Goal: Information Seeking & Learning: Get advice/opinions

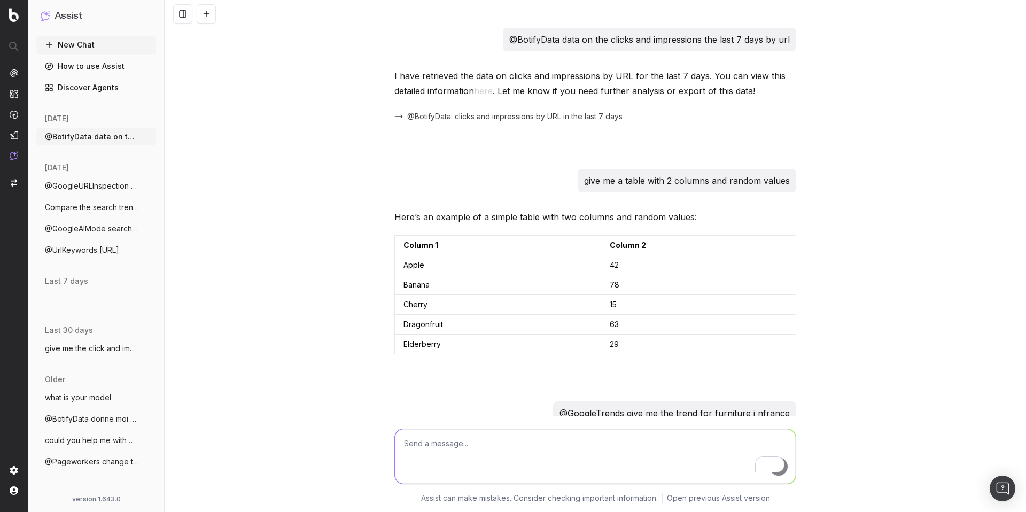
click at [462, 454] on textarea "To enrich screen reader interactions, please activate Accessibility in Grammarl…" at bounding box center [595, 456] width 401 height 55
type textarea "@"
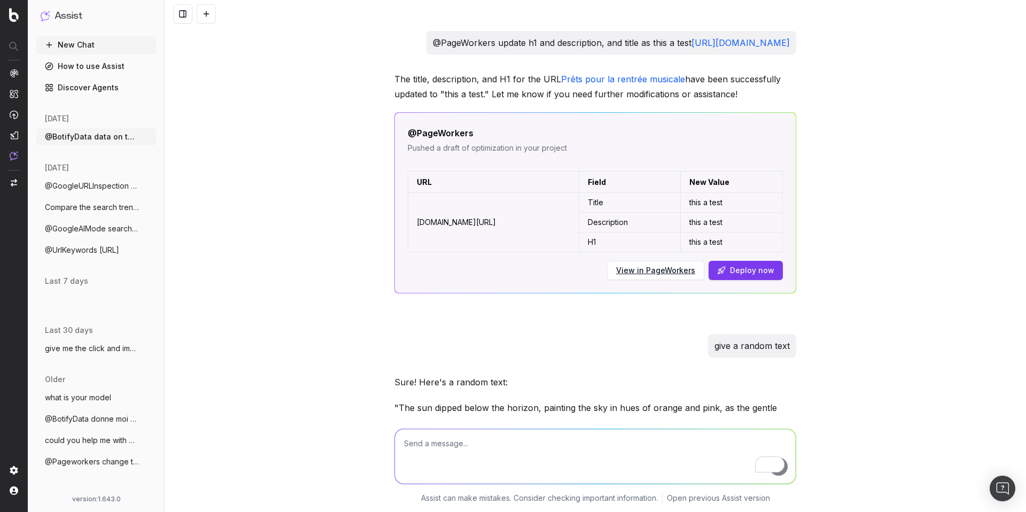
scroll to position [1146, 0]
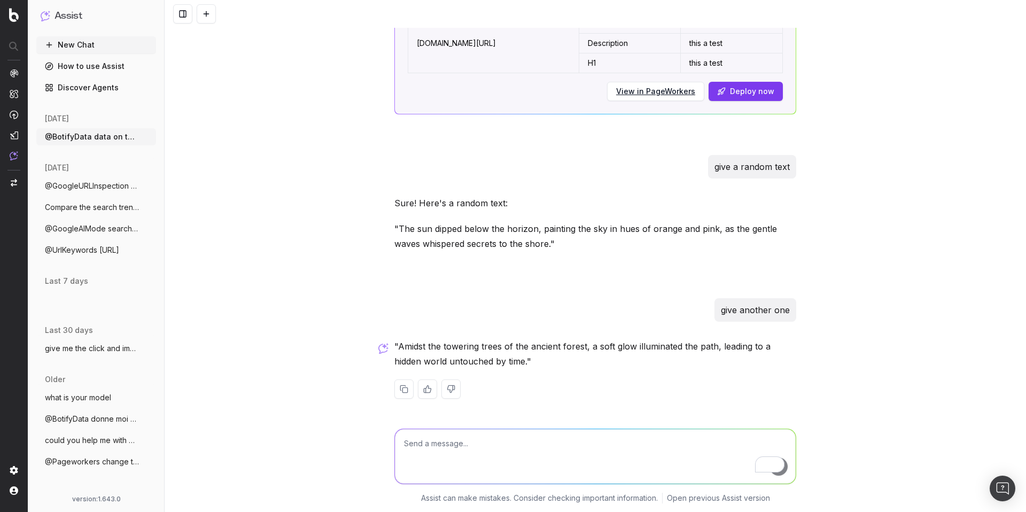
click at [666, 448] on textarea "To enrich screen reader interactions, please activate Accessibility in Grammarl…" at bounding box center [595, 456] width 401 height 55
click at [624, 407] on div ""Amidst the towering trees of the ancient forest, a soft glow illuminated the p…" at bounding box center [596, 377] width 402 height 77
click at [551, 445] on textarea "To enrich screen reader interactions, please activate Accessibility in Grammarl…" at bounding box center [595, 456] width 401 height 55
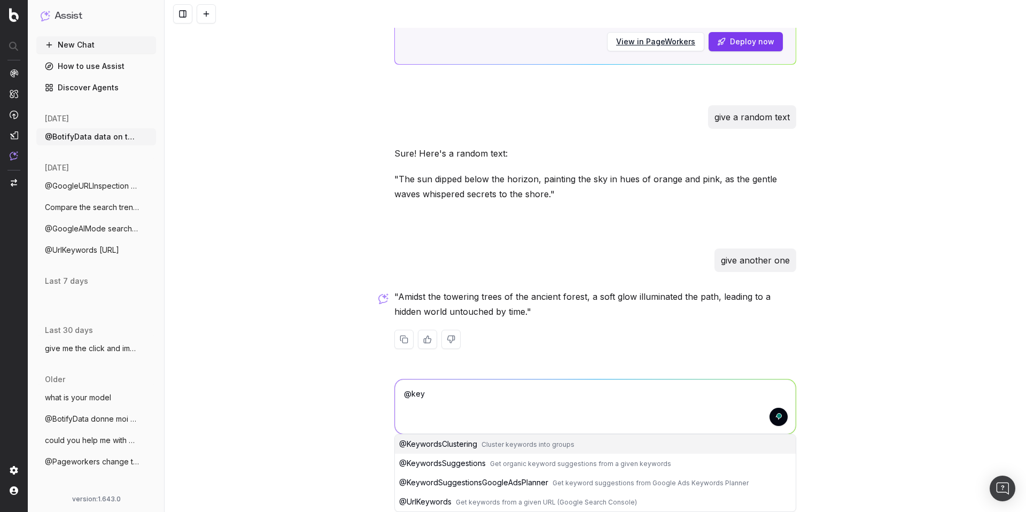
scroll to position [1195, 0]
type textarea "@key"
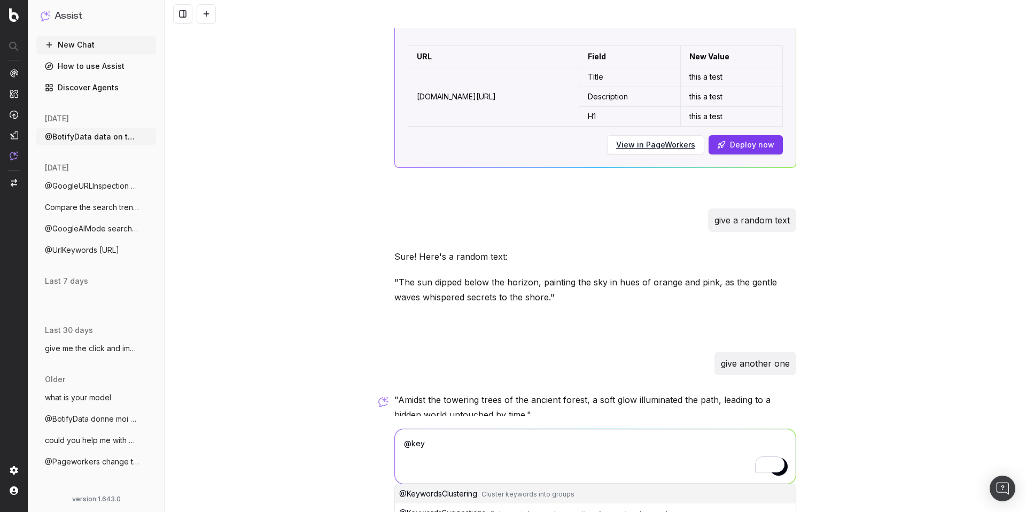
scroll to position [1029, 0]
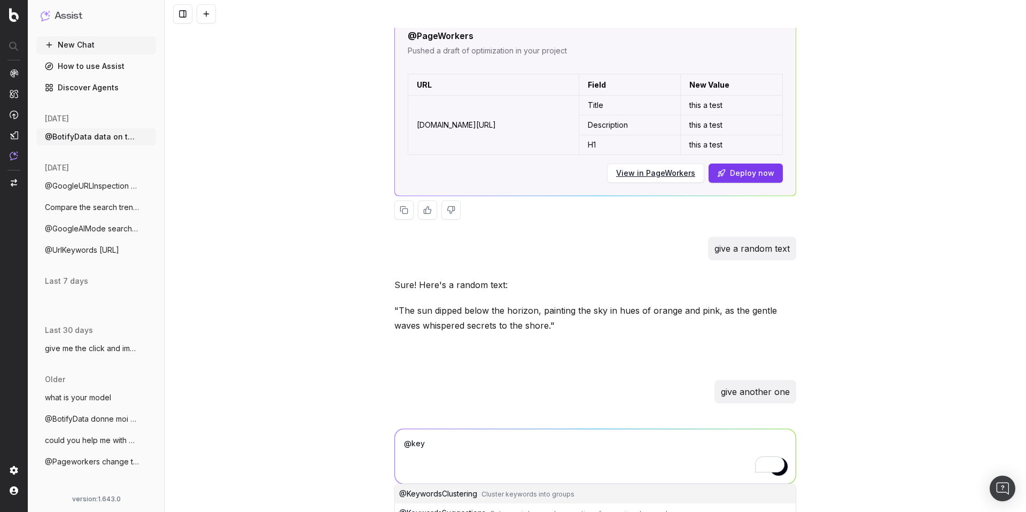
drag, startPoint x: 457, startPoint y: 149, endPoint x: 613, endPoint y: 161, distance: 157.1
click at [579, 155] on td "[DOMAIN_NAME][URL]" at bounding box center [493, 125] width 171 height 59
click at [517, 155] on td "[DOMAIN_NAME][URL]" at bounding box center [493, 125] width 171 height 59
drag, startPoint x: 681, startPoint y: 99, endPoint x: 725, endPoint y: 177, distance: 89.8
click at [743, 155] on table "URL Field New Value www.label-emmaus.co/fr/inspiration/prets-pour-la-rentree-mu…" at bounding box center [595, 114] width 375 height 81
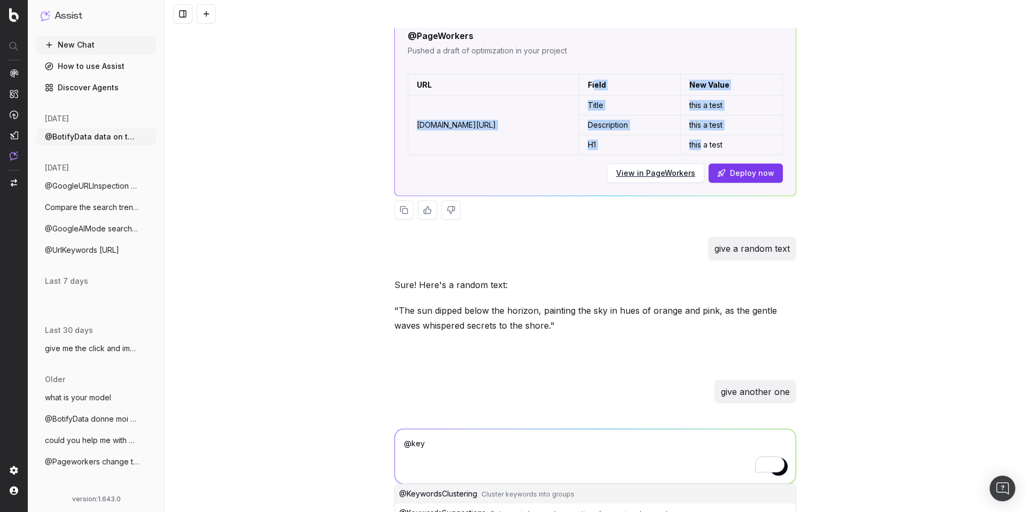
click at [579, 155] on td "[DOMAIN_NAME][URL]" at bounding box center [493, 125] width 171 height 59
drag, startPoint x: 620, startPoint y: 132, endPoint x: 758, endPoint y: 176, distance: 145.0
click at [758, 155] on tbody "www.label-emmaus.co/fr/inspiration/prets-pour-la-rentree-musicale/ Title this a…" at bounding box center [595, 125] width 375 height 59
click at [579, 155] on td "[DOMAIN_NAME][URL]" at bounding box center [493, 125] width 171 height 59
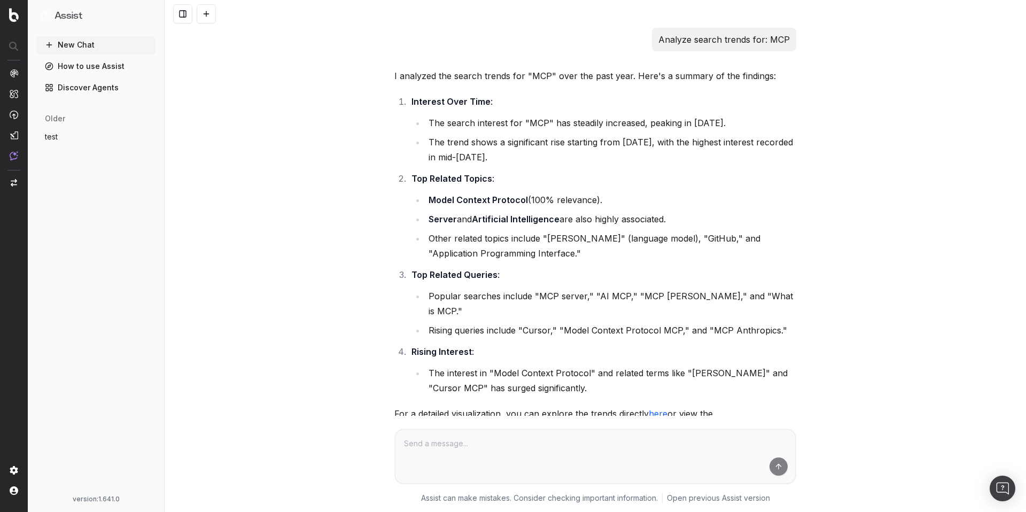
scroll to position [76, 0]
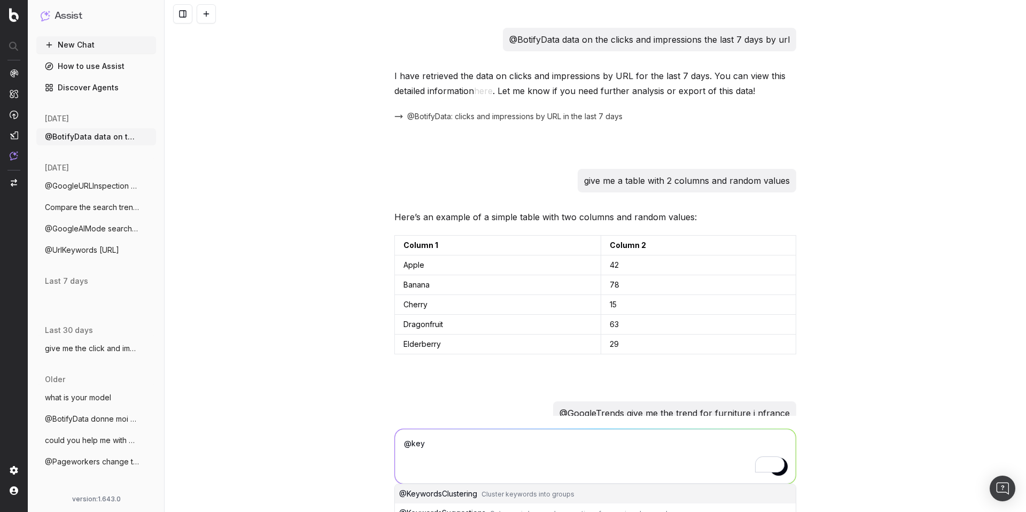
scroll to position [1029, 0]
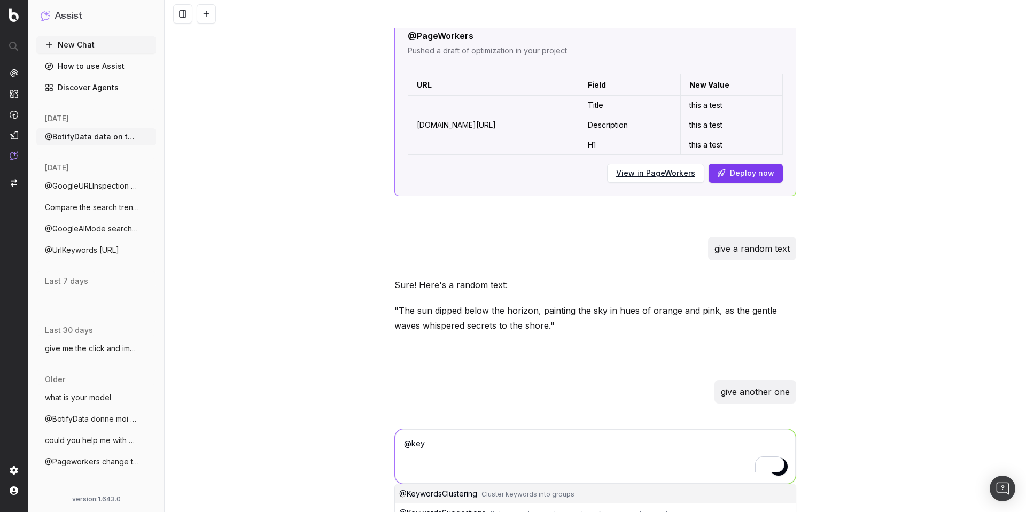
click at [455, 455] on textarea "@key" at bounding box center [595, 456] width 401 height 55
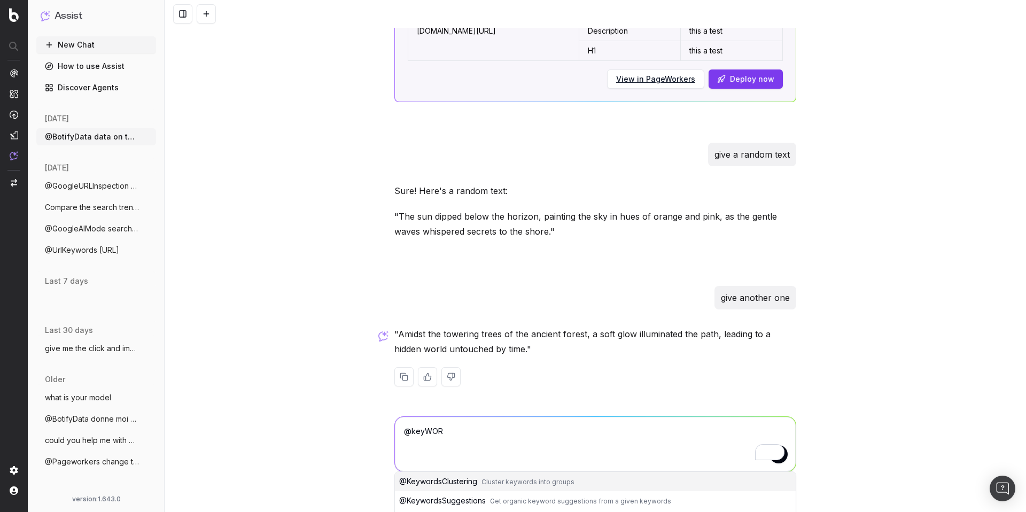
scroll to position [1124, 0]
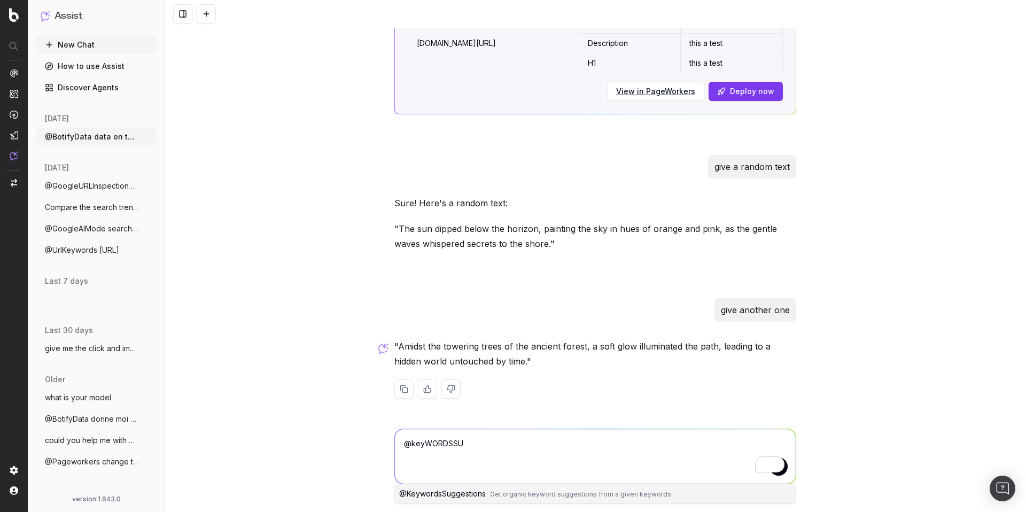
type textarea "@keyWORDSSU"
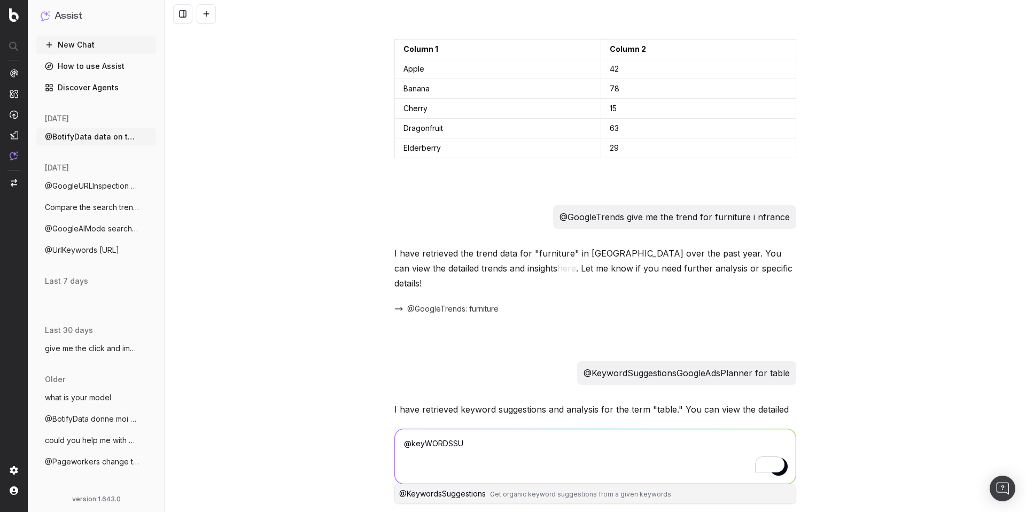
scroll to position [489, 0]
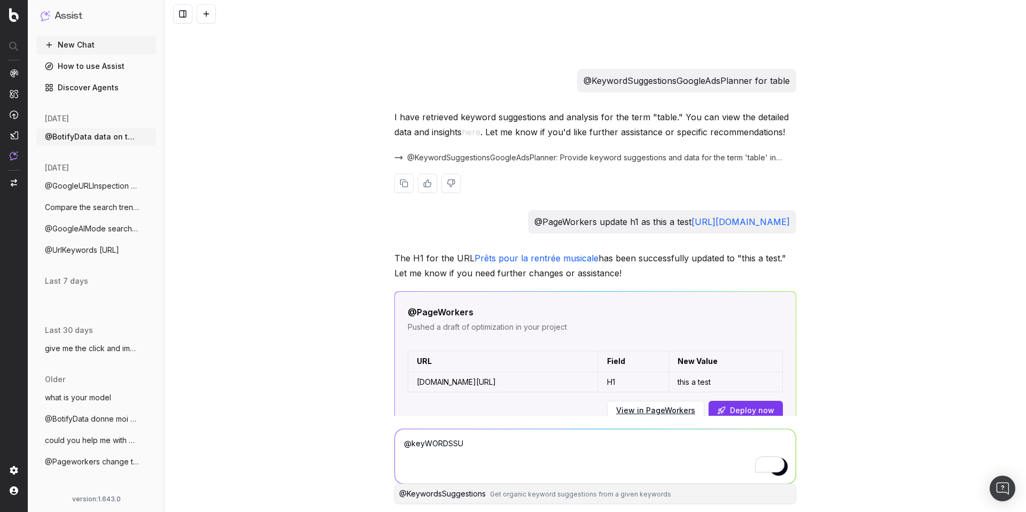
click at [460, 152] on span "@KeywordSuggestionsGoogleAdsPlanner: Provide keyword suggestions and data for t…" at bounding box center [595, 157] width 376 height 11
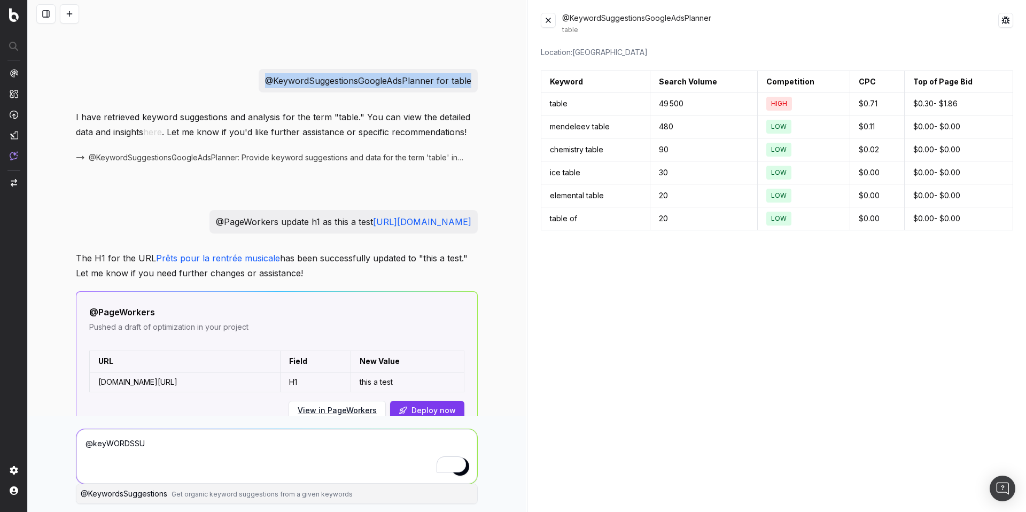
drag, startPoint x: 262, startPoint y: 66, endPoint x: 480, endPoint y: 69, distance: 217.6
click at [480, 69] on div "@BotifyData data on the clicks and impressions the last 7 days by url I have re…" at bounding box center [277, 256] width 499 height 512
copy p "@KeywordSuggestionsGoogleAdsPlanner for table"
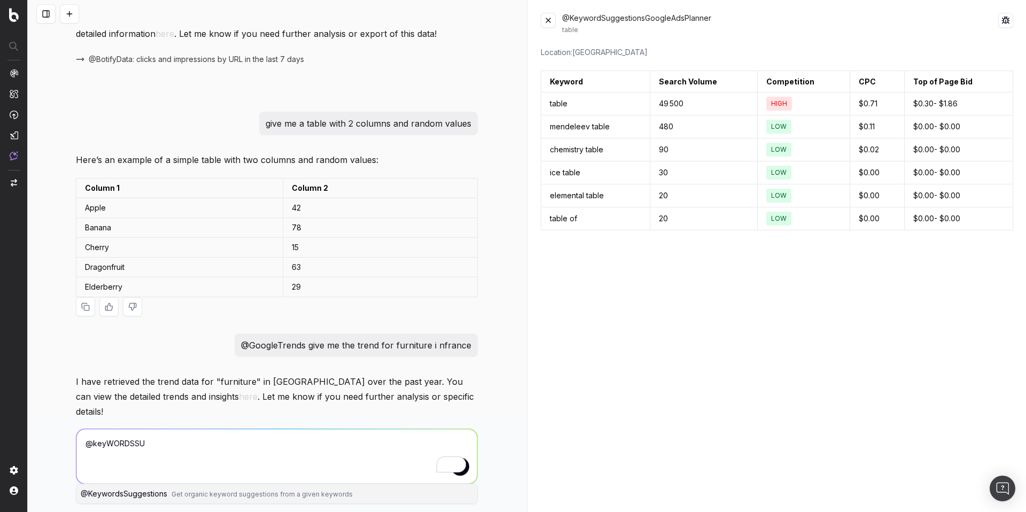
scroll to position [0, 0]
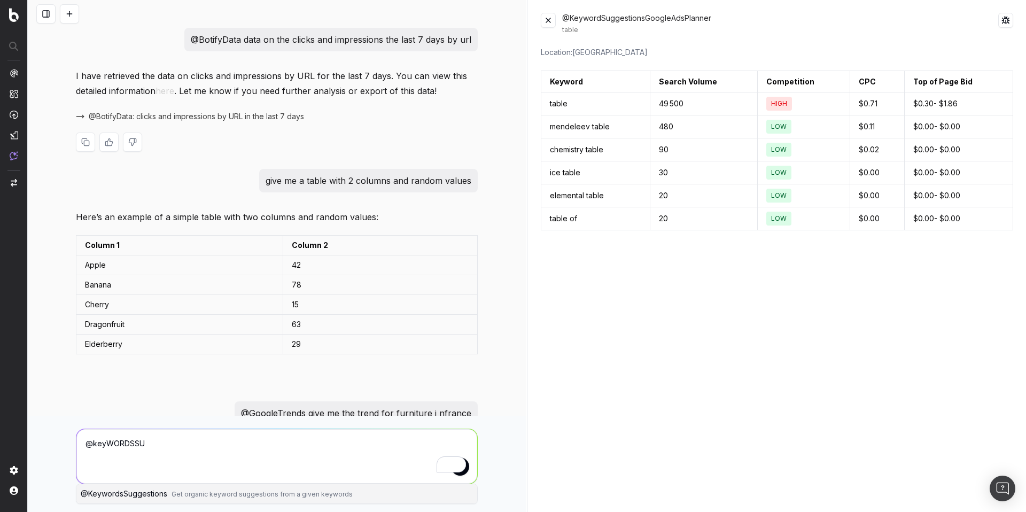
click at [197, 116] on span "@BotifyData: clicks and impressions by URL in the last 7 days" at bounding box center [196, 116] width 215 height 11
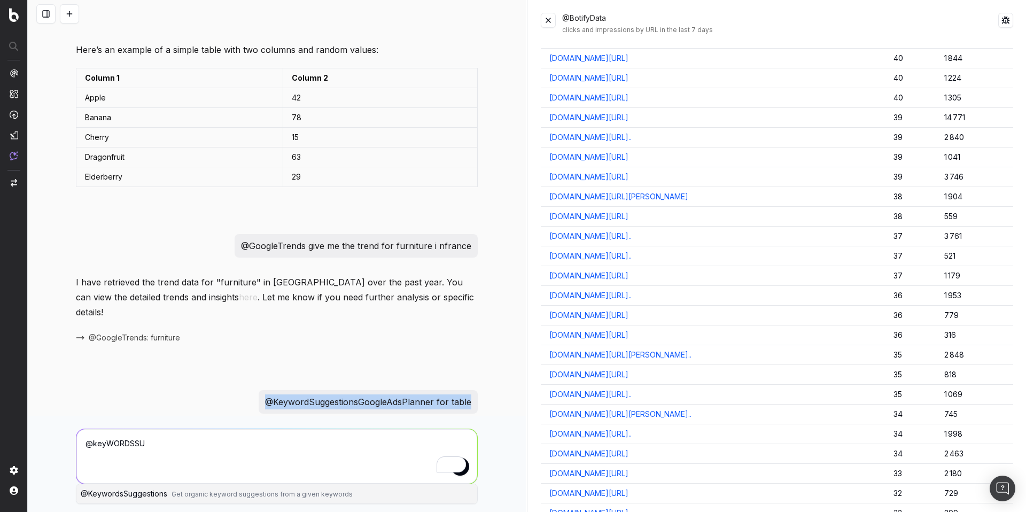
scroll to position [14, 0]
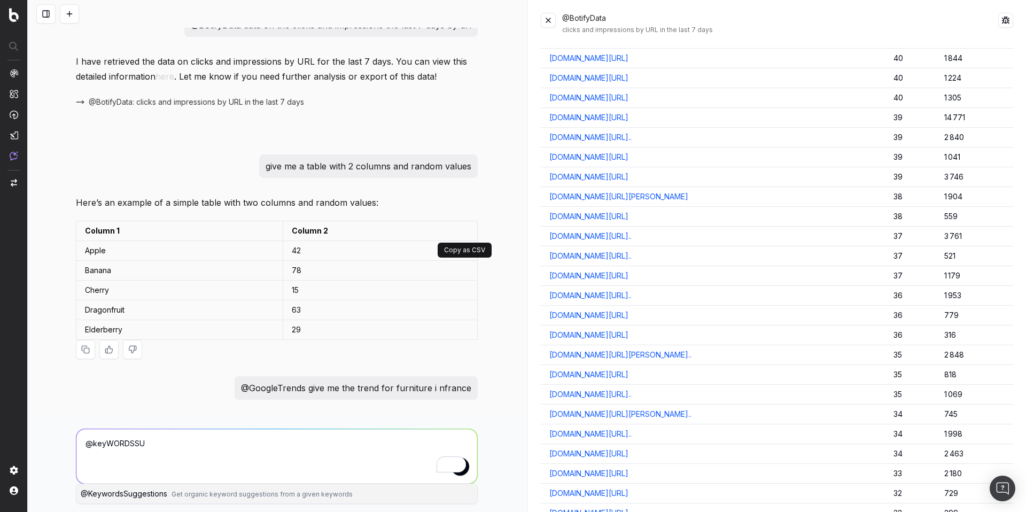
click at [463, 230] on button at bounding box center [468, 230] width 19 height 19
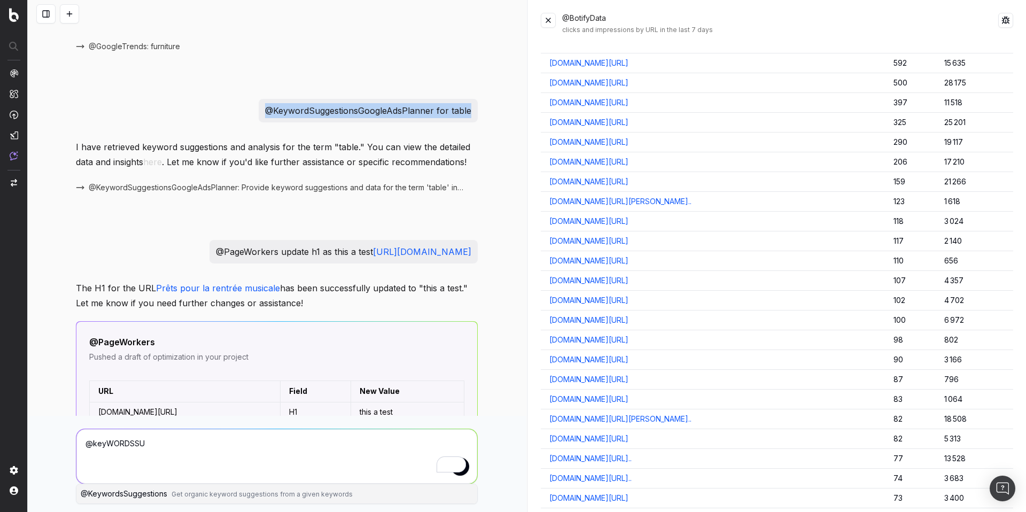
scroll to position [0, 0]
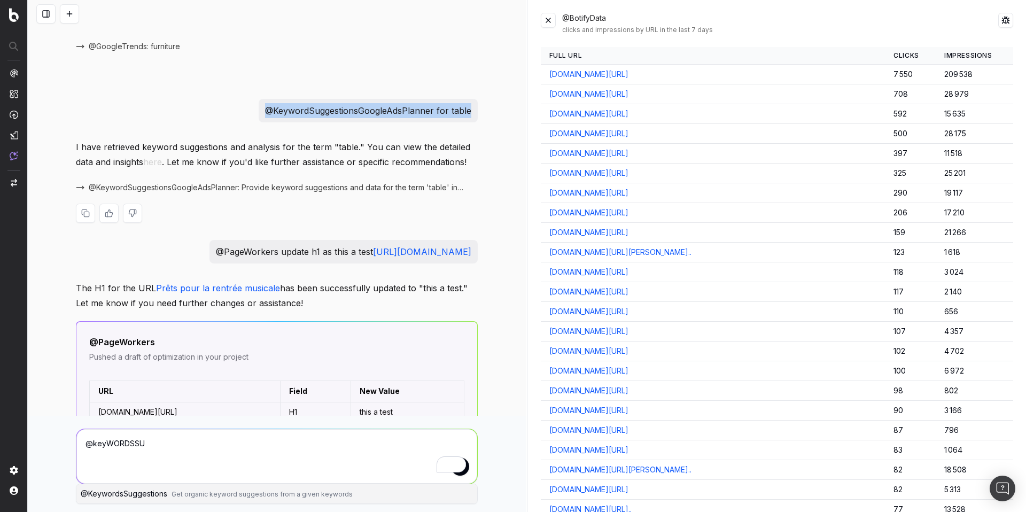
click at [180, 182] on span "@KeywordSuggestionsGoogleAdsPlanner: Provide keyword suggestions and data for t…" at bounding box center [277, 187] width 376 height 11
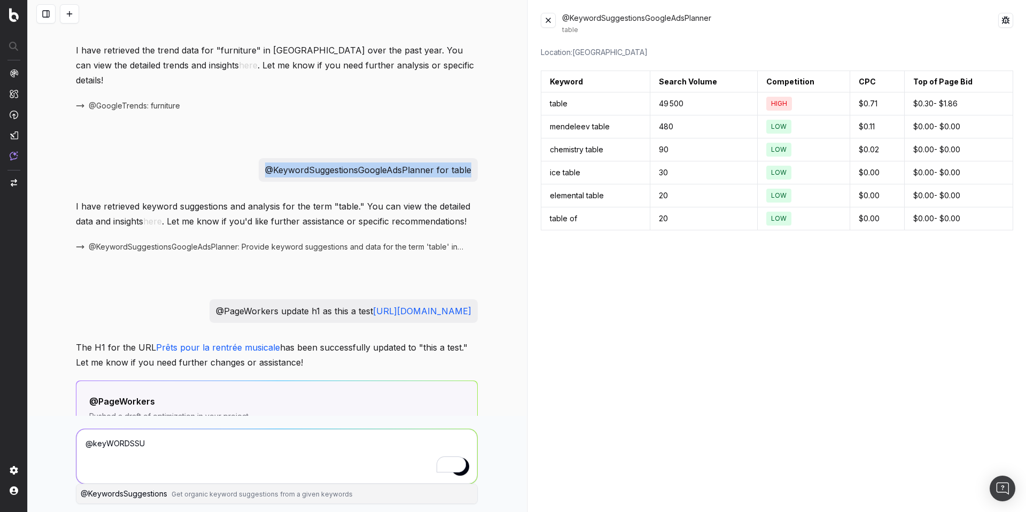
scroll to position [339, 0]
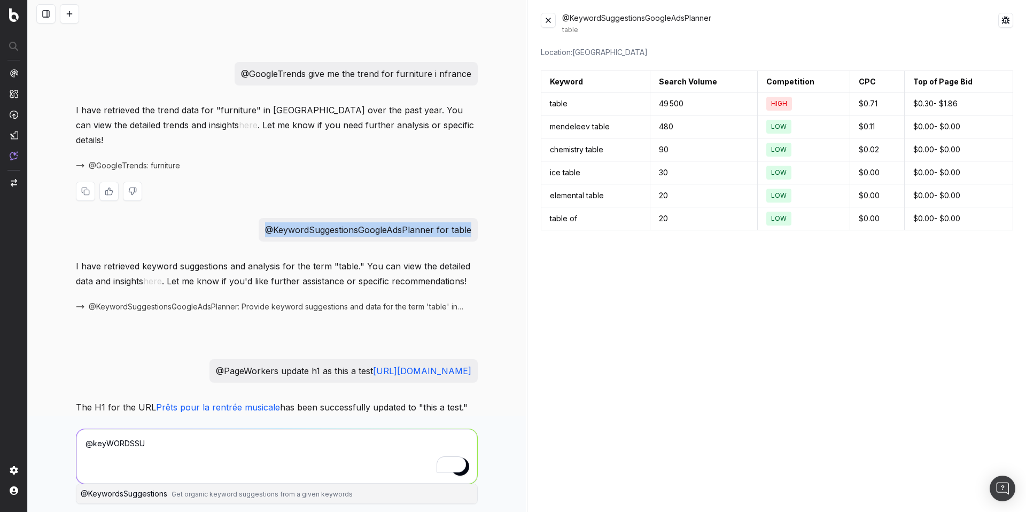
click at [143, 160] on span "@GoogleTrends: furniture" at bounding box center [134, 165] width 91 height 11
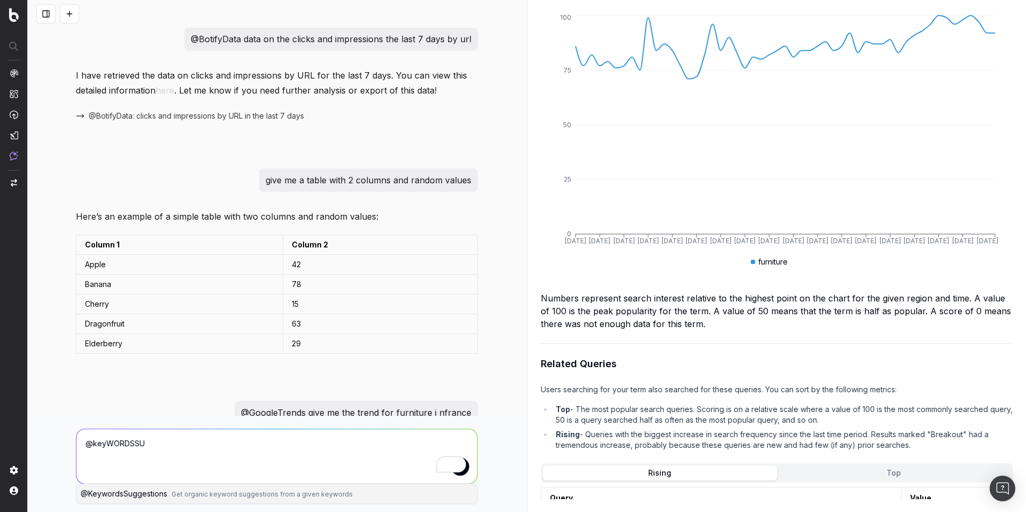
scroll to position [0, 0]
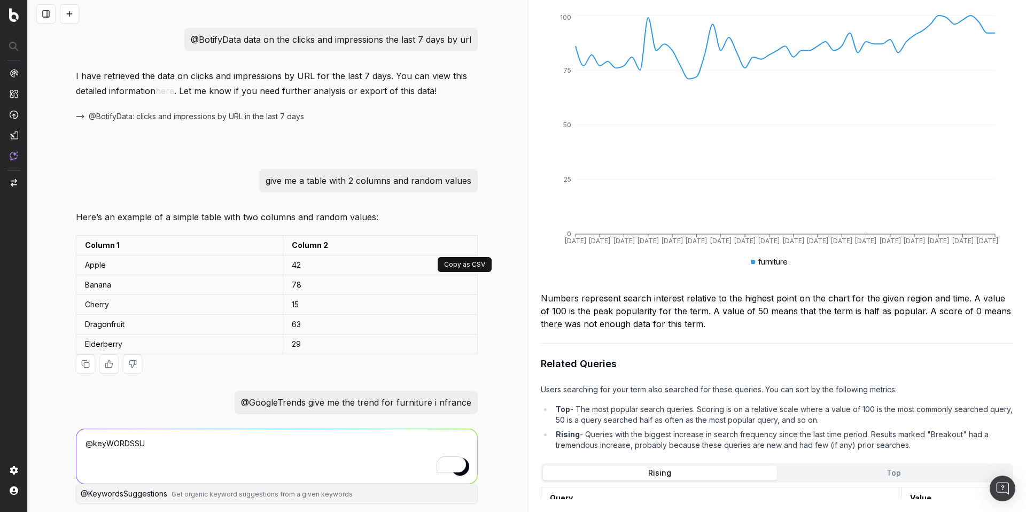
click at [467, 248] on button at bounding box center [468, 245] width 19 height 19
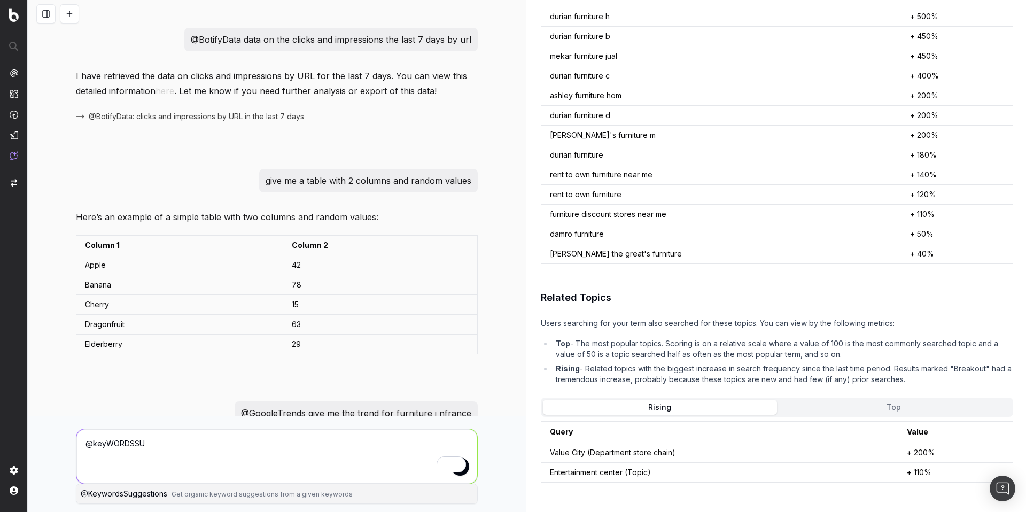
scroll to position [261, 0]
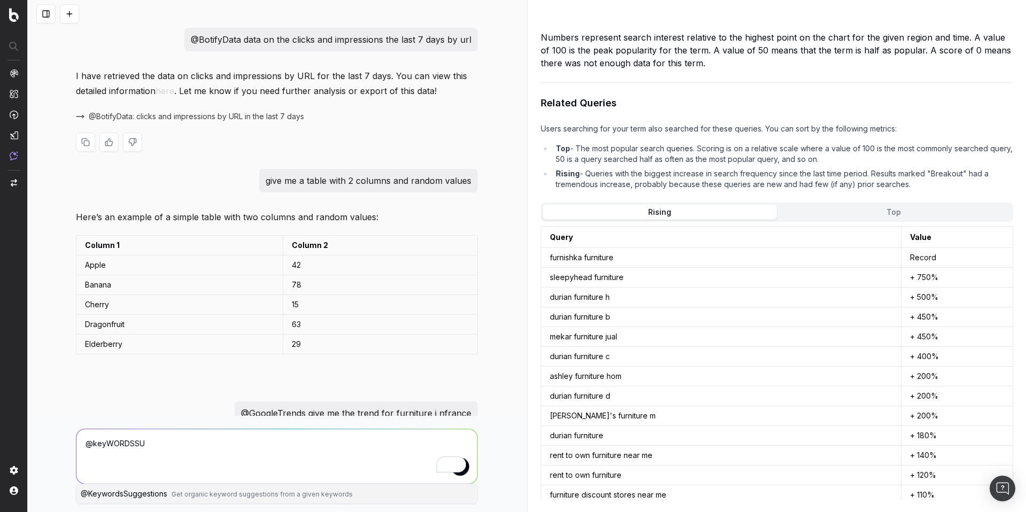
click at [189, 118] on span "@BotifyData: clicks and impressions by URL in the last 7 days" at bounding box center [196, 116] width 215 height 11
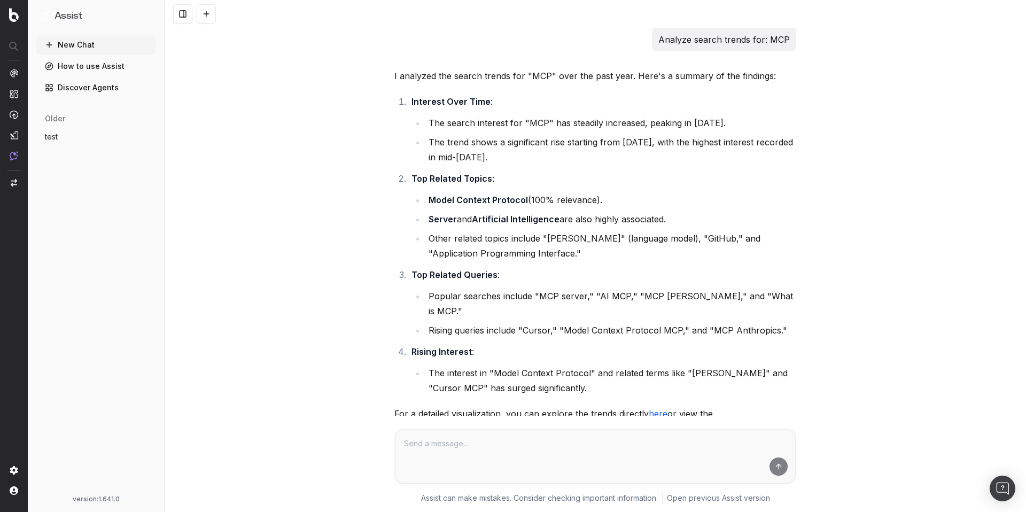
click at [105, 137] on button "test" at bounding box center [95, 136] width 119 height 17
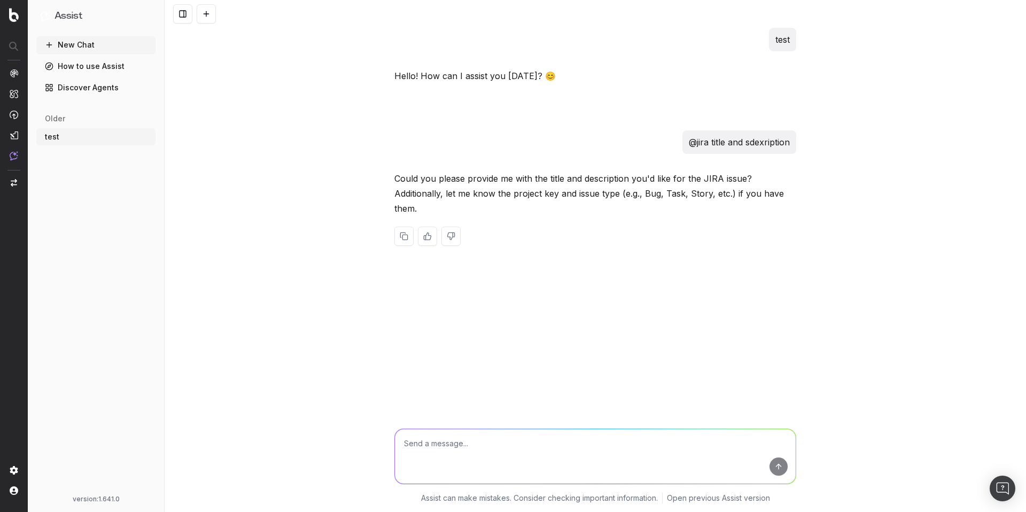
click at [144, 140] on icon "button" at bounding box center [148, 137] width 9 height 9
click at [216, 136] on icon at bounding box center [215, 137] width 9 height 9
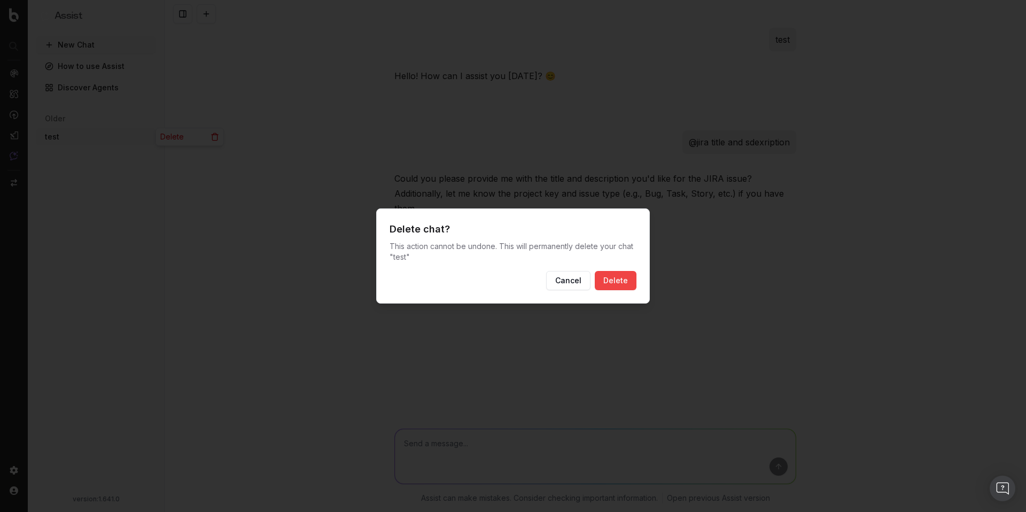
click at [613, 278] on button "Delete" at bounding box center [616, 280] width 42 height 19
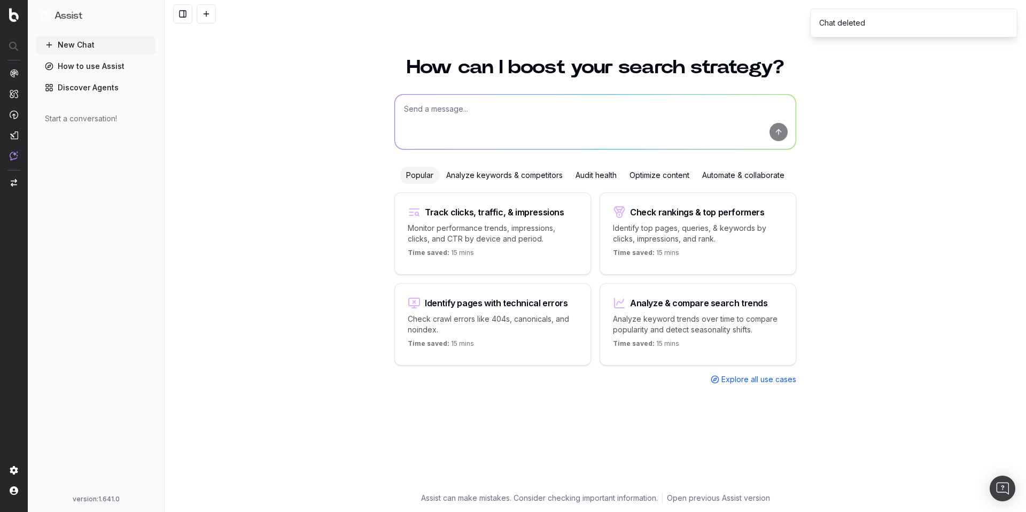
click at [509, 127] on textarea at bounding box center [595, 122] width 401 height 55
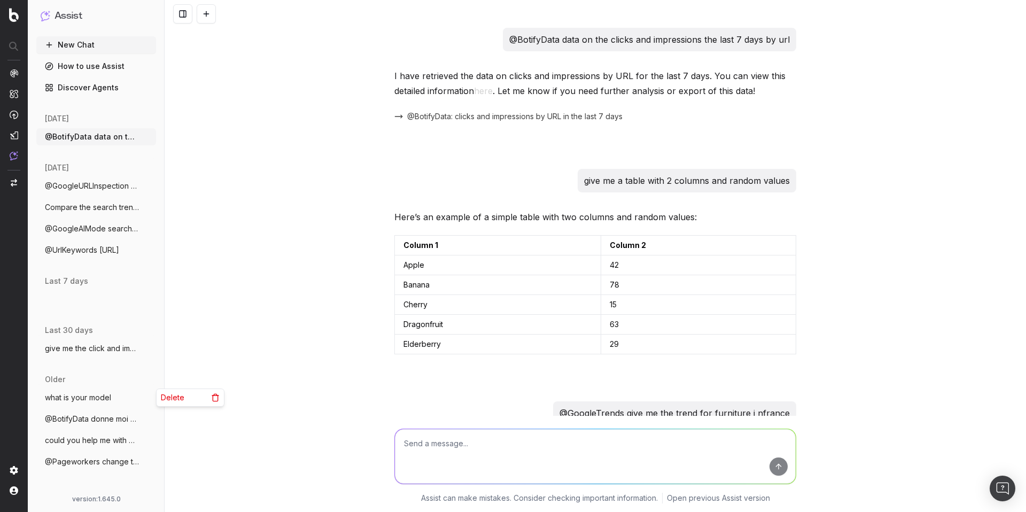
click at [146, 395] on icon "button" at bounding box center [148, 397] width 9 height 9
click at [215, 399] on icon at bounding box center [215, 397] width 9 height 9
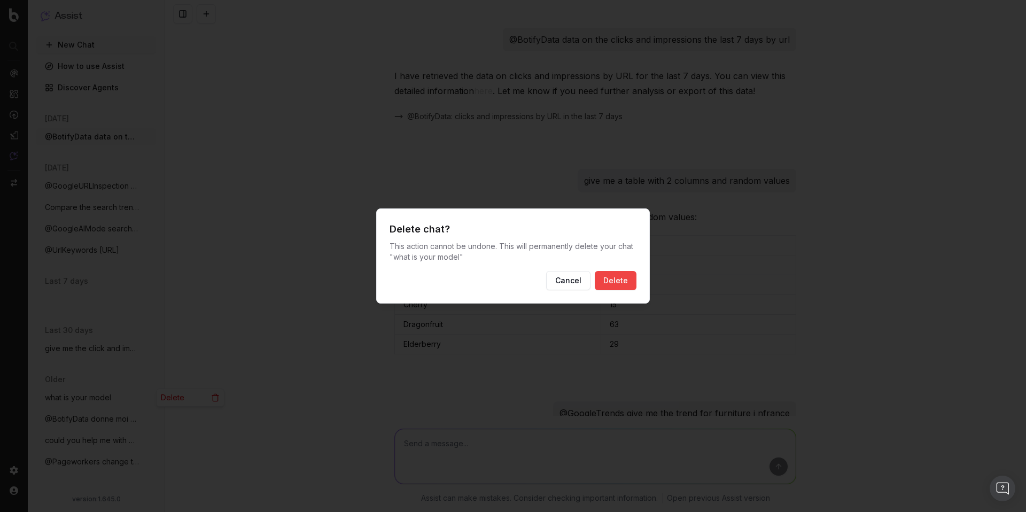
click at [622, 284] on button "Delete" at bounding box center [616, 280] width 42 height 19
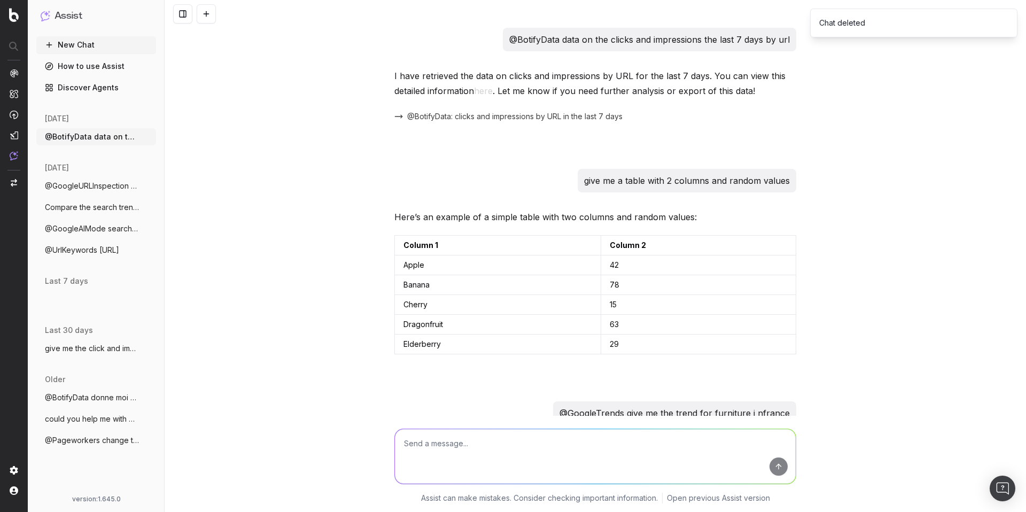
click at [142, 348] on button "give me the click and impression for the" at bounding box center [96, 348] width 120 height 17
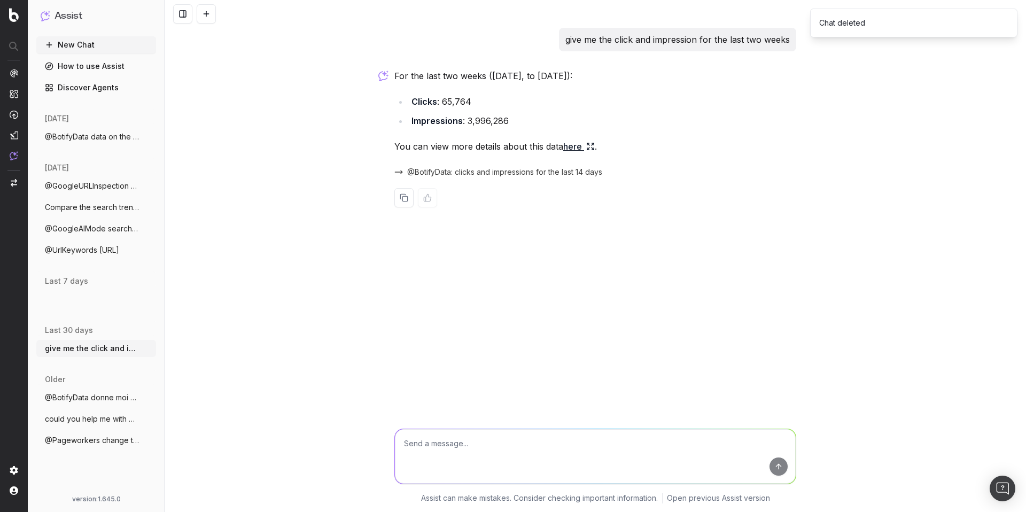
click at [152, 349] on icon "button" at bounding box center [148, 348] width 9 height 9
click at [215, 347] on icon at bounding box center [215, 348] width 9 height 9
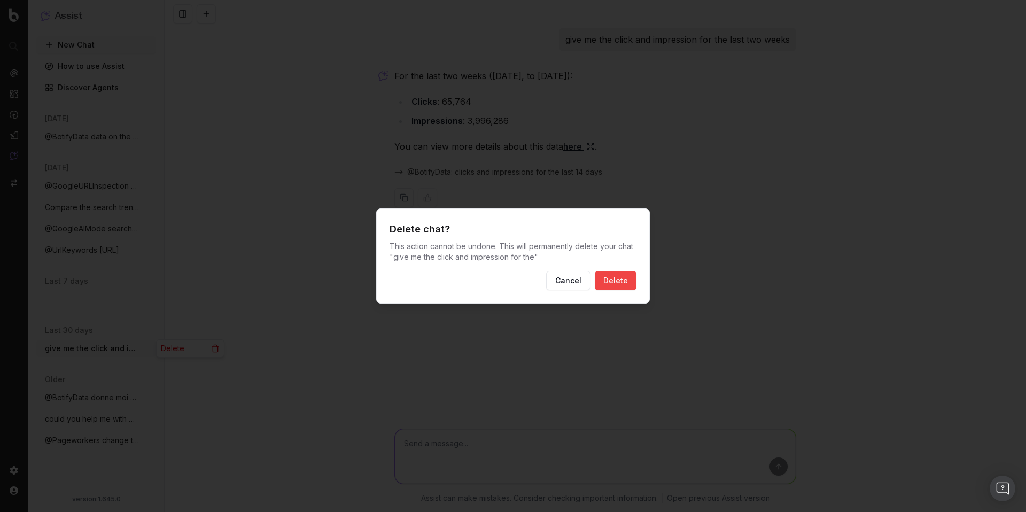
click at [616, 276] on button "Delete" at bounding box center [616, 280] width 42 height 19
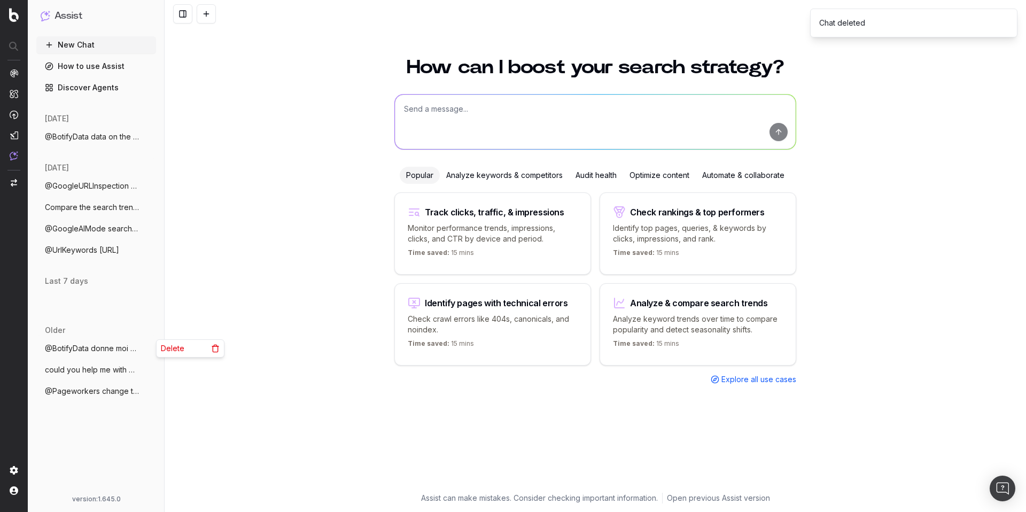
click at [148, 350] on icon "button" at bounding box center [148, 348] width 9 height 9
click at [213, 349] on icon at bounding box center [215, 348] width 9 height 9
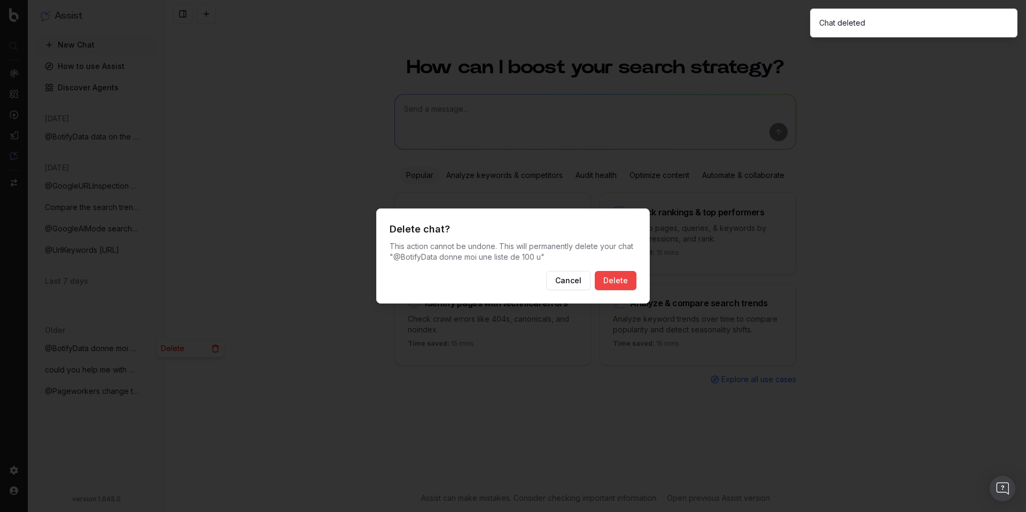
click at [612, 276] on button "Delete" at bounding box center [616, 280] width 42 height 19
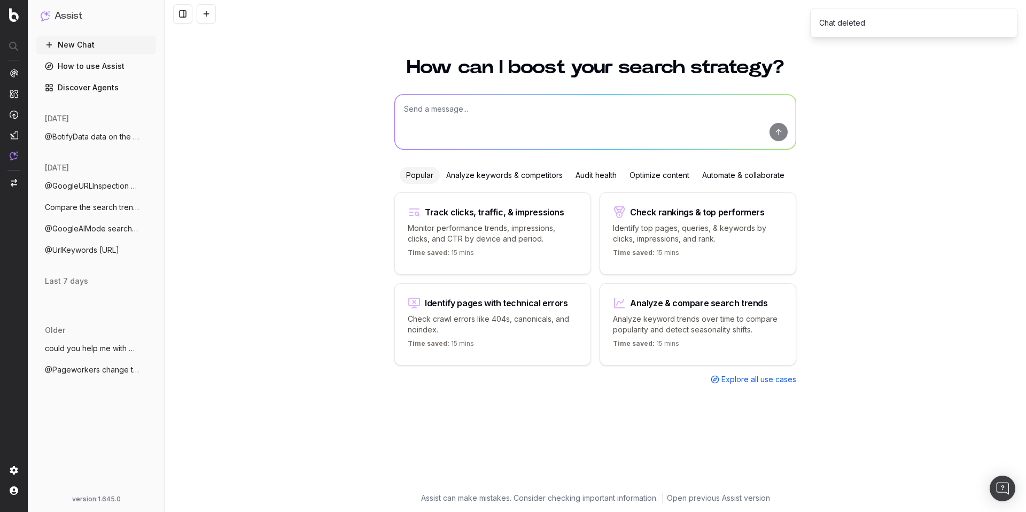
click at [151, 348] on icon "button" at bounding box center [148, 348] width 9 height 9
click at [220, 351] on div "Delete" at bounding box center [190, 348] width 67 height 17
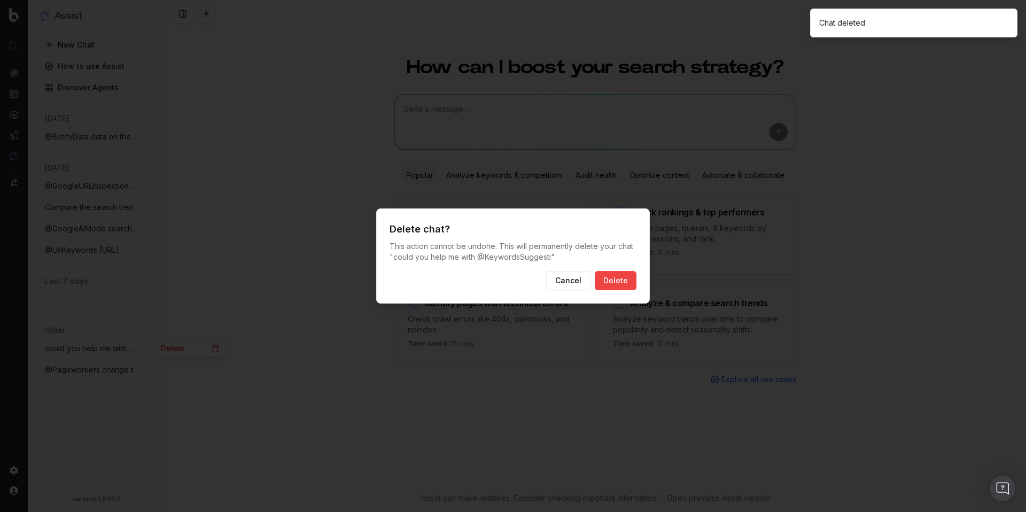
click at [622, 277] on button "Delete" at bounding box center [616, 280] width 42 height 19
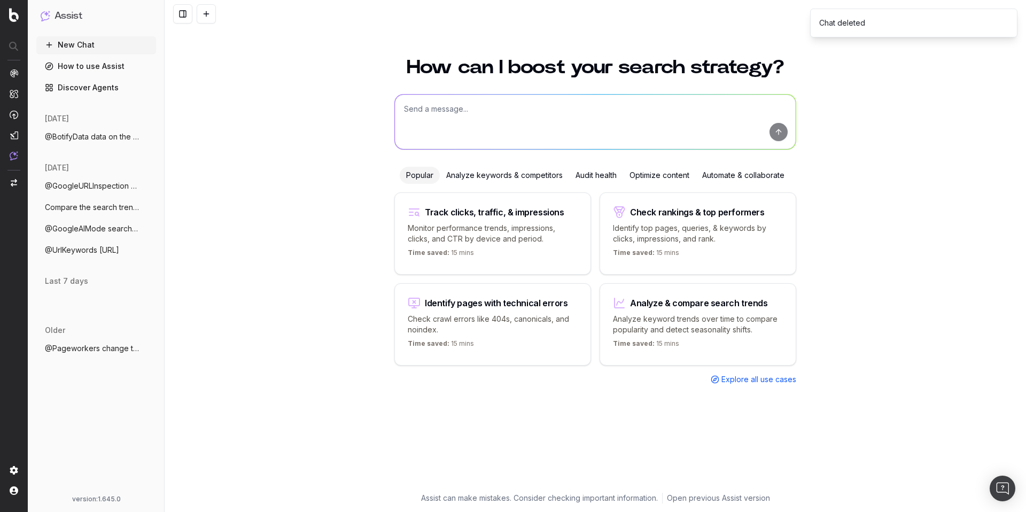
click at [153, 347] on button "More" at bounding box center [148, 348] width 11 height 11
click at [219, 350] on icon at bounding box center [215, 348] width 9 height 9
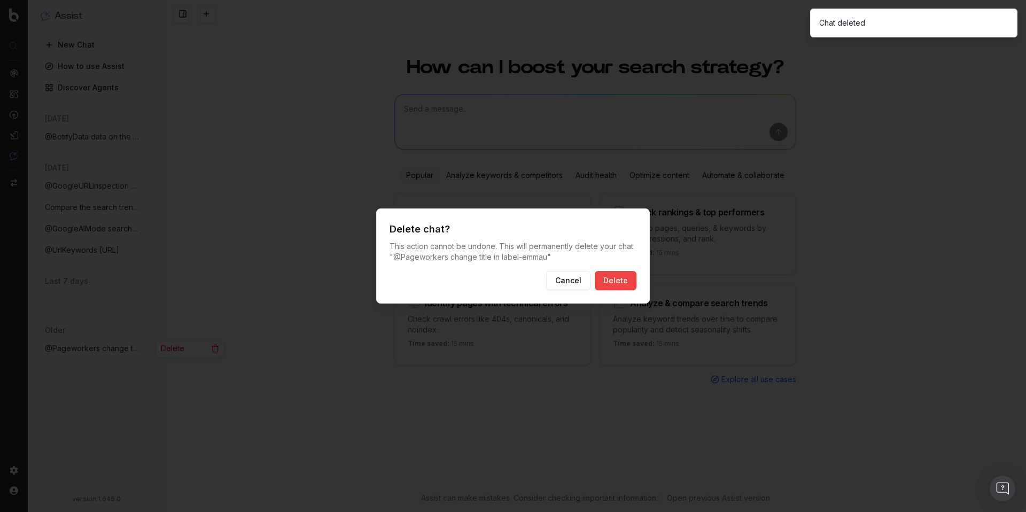
click at [619, 280] on button "Delete" at bounding box center [616, 280] width 42 height 19
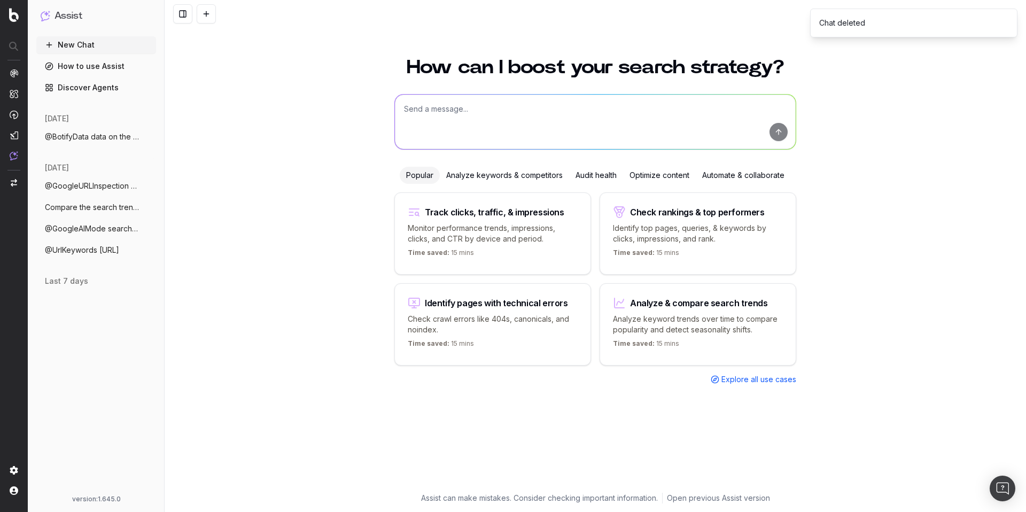
click at [152, 249] on icon "button" at bounding box center [148, 250] width 9 height 9
click at [218, 251] on icon at bounding box center [215, 250] width 9 height 9
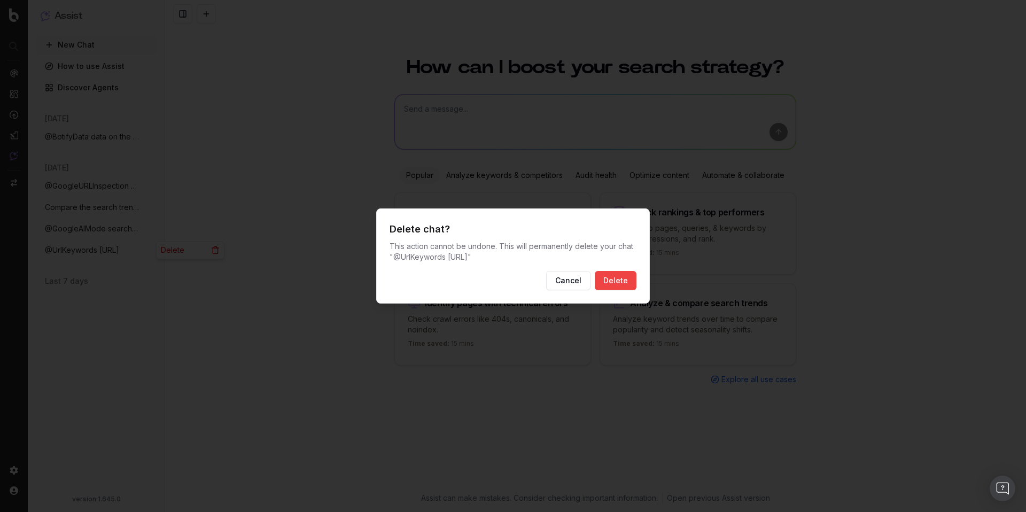
click at [622, 277] on button "Delete" at bounding box center [616, 280] width 42 height 19
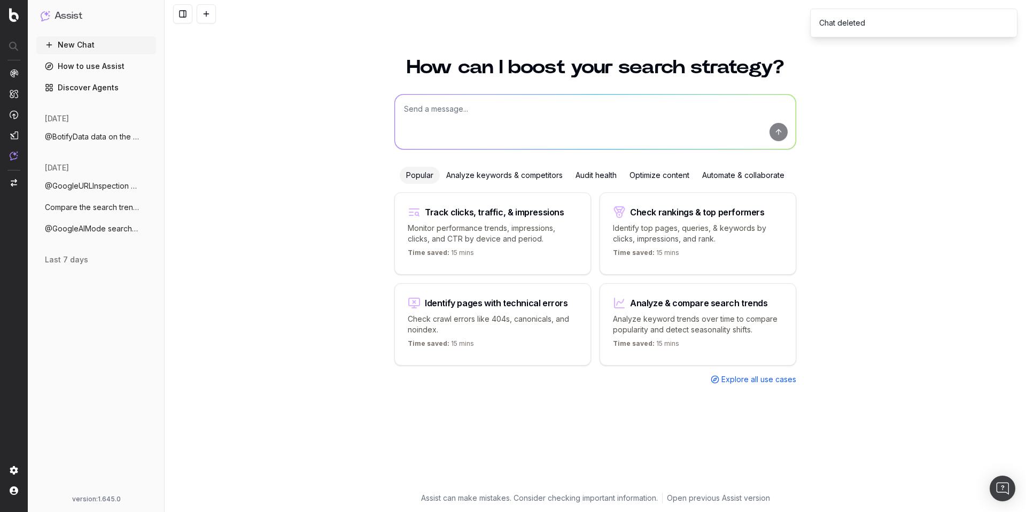
click at [148, 233] on icon "button" at bounding box center [148, 229] width 9 height 9
click at [215, 229] on icon at bounding box center [215, 229] width 9 height 9
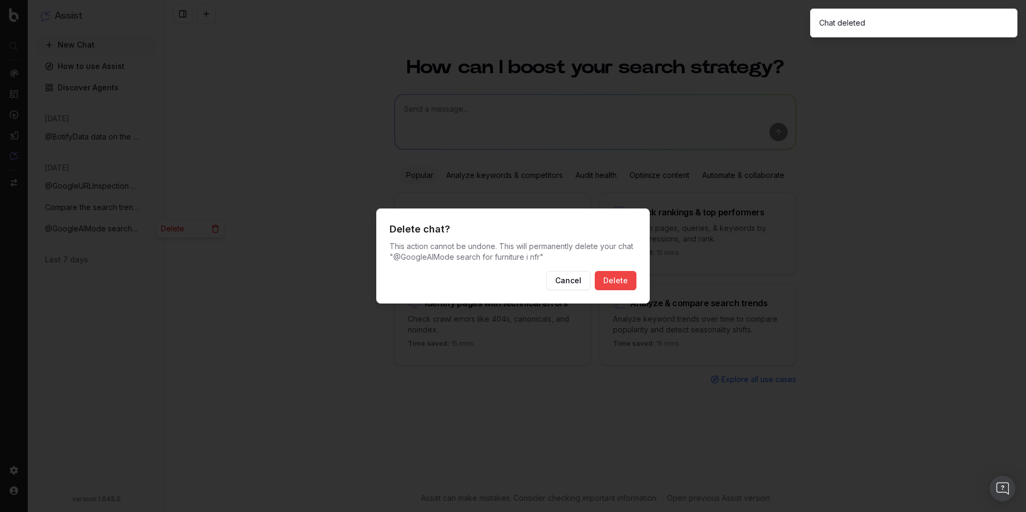
click at [628, 274] on button "Delete" at bounding box center [616, 280] width 42 height 19
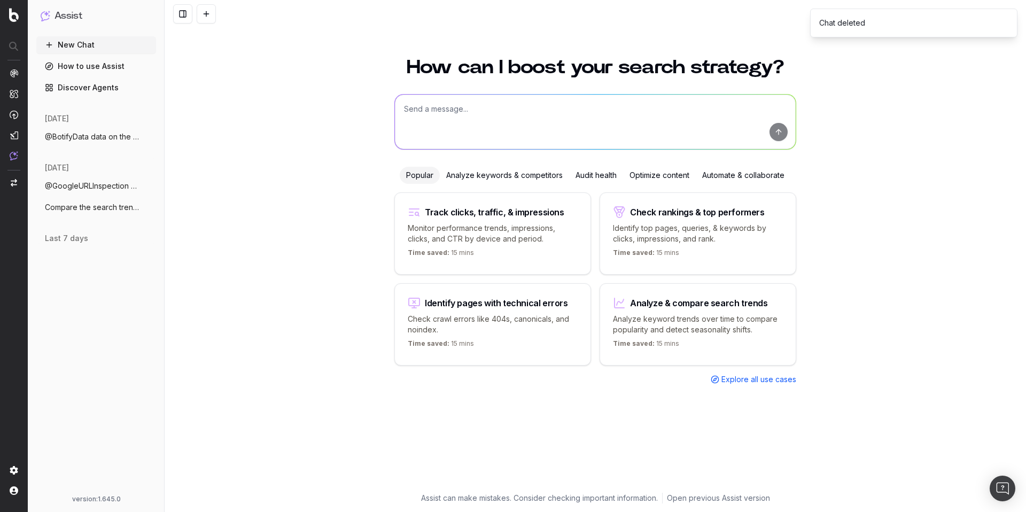
click at [87, 130] on button "@BotifyData data on the clicks and impre" at bounding box center [96, 136] width 120 height 17
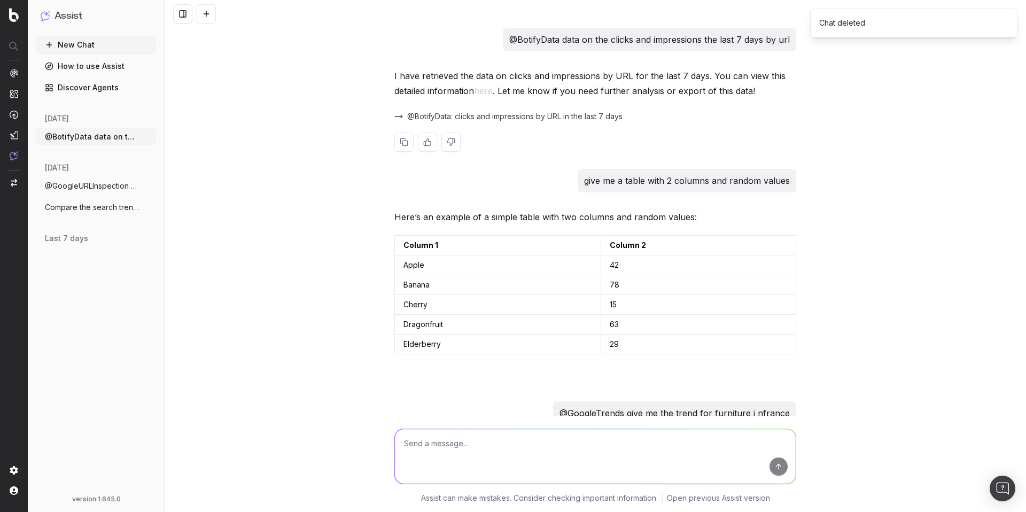
click at [471, 117] on span "@BotifyData: clicks and impressions by URL in the last 7 days" at bounding box center [514, 116] width 215 height 11
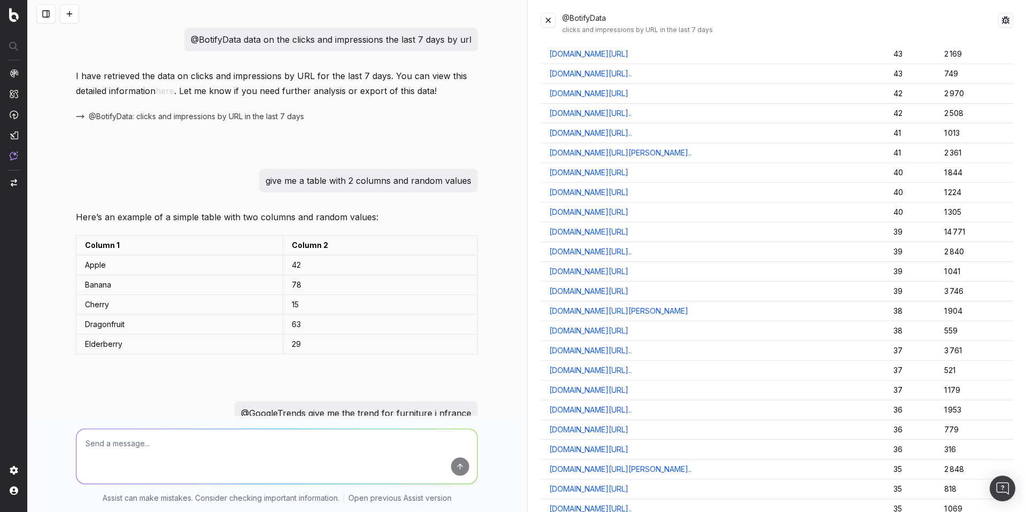
scroll to position [353, 0]
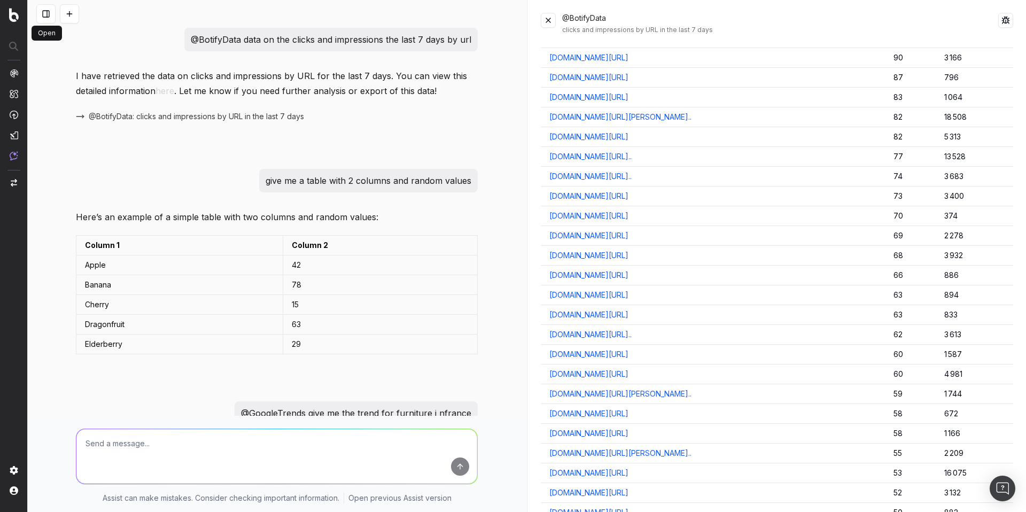
click at [45, 12] on button at bounding box center [45, 13] width 19 height 19
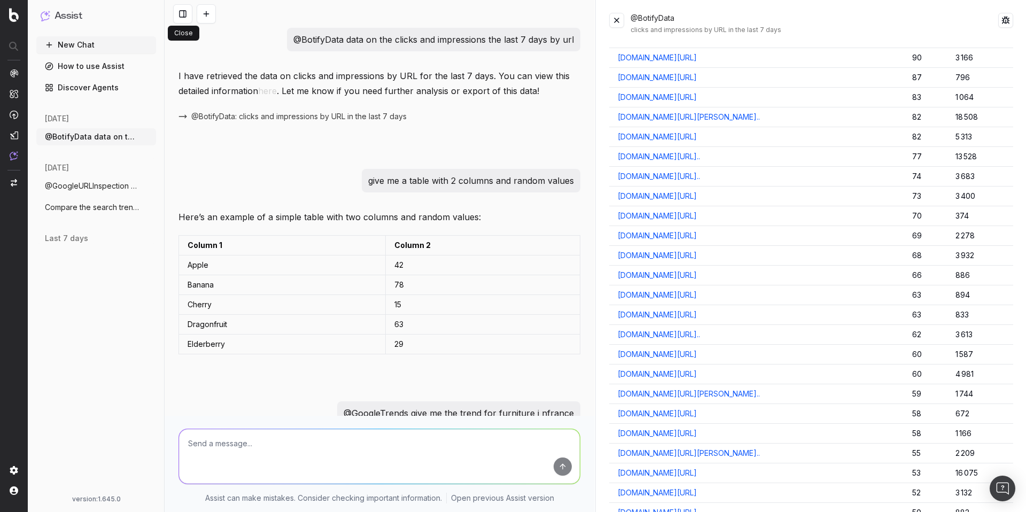
click at [188, 13] on button at bounding box center [182, 13] width 19 height 19
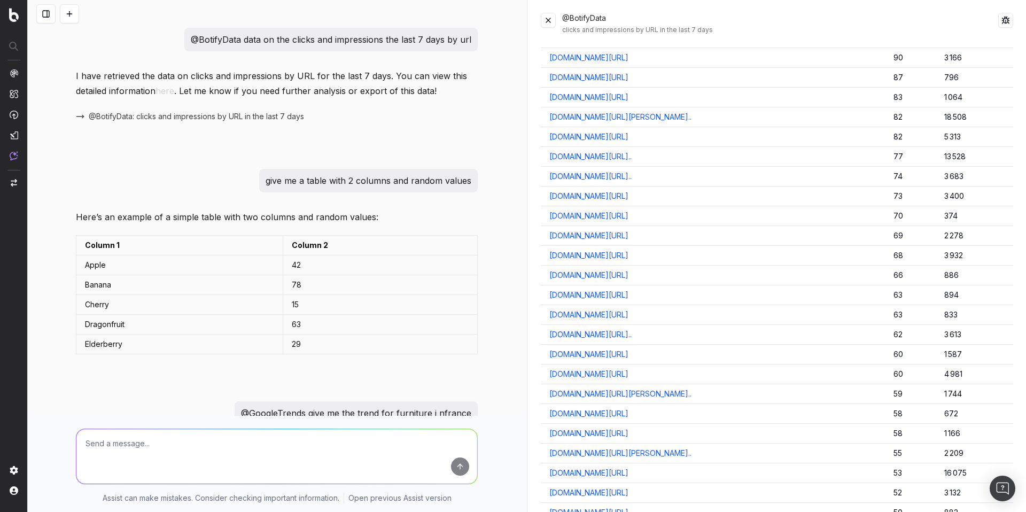
click at [42, 18] on button at bounding box center [45, 13] width 19 height 19
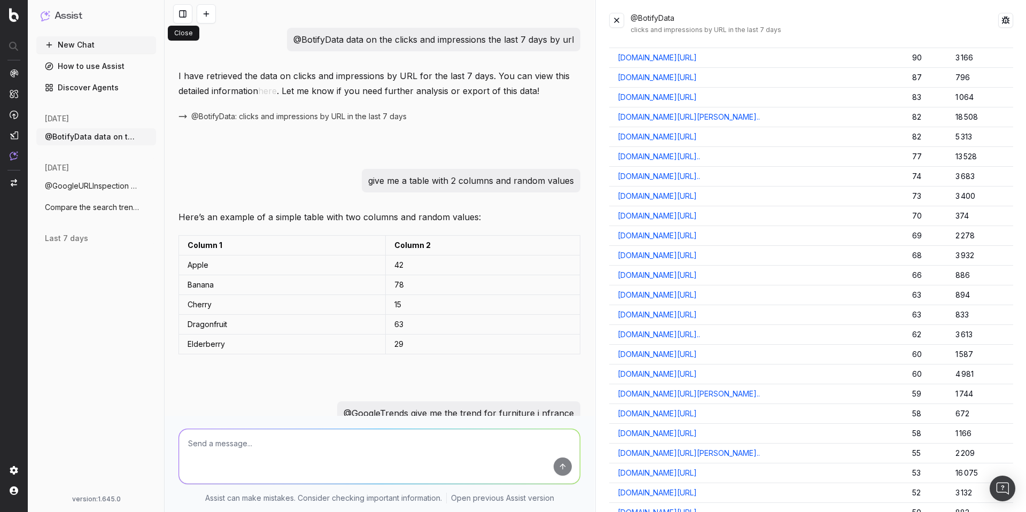
click at [189, 17] on button at bounding box center [182, 13] width 19 height 19
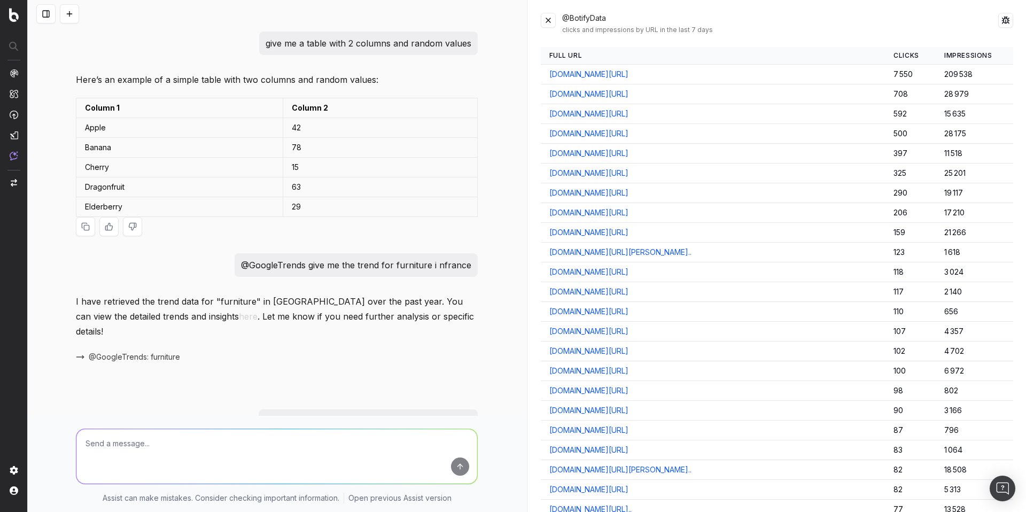
scroll to position [196, 0]
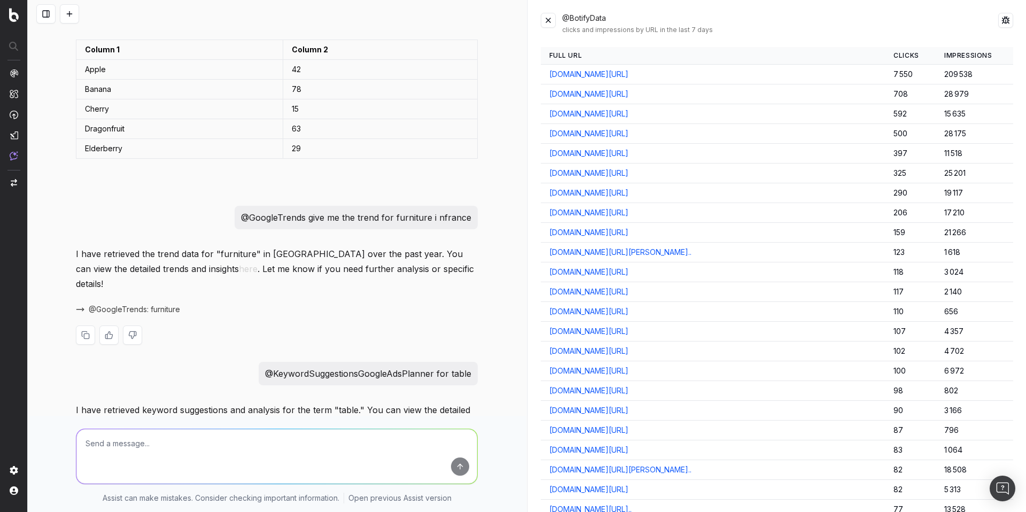
click at [150, 304] on span "@GoogleTrends: furniture" at bounding box center [134, 309] width 91 height 11
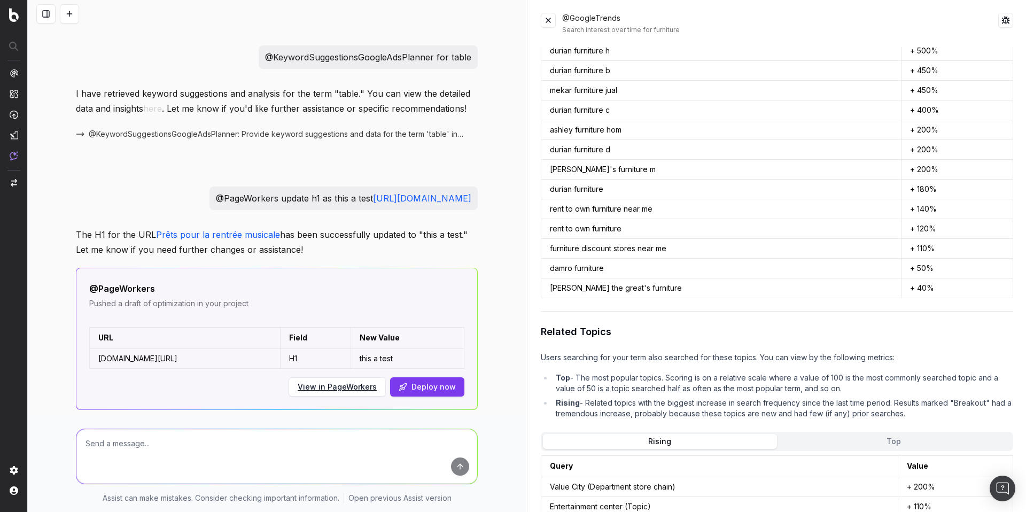
scroll to position [499, 0]
